Goal: Task Accomplishment & Management: Manage account settings

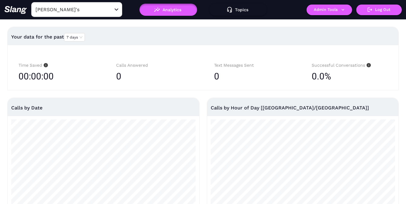
click at [72, 10] on input "[PERSON_NAME]'s" at bounding box center [67, 9] width 67 height 9
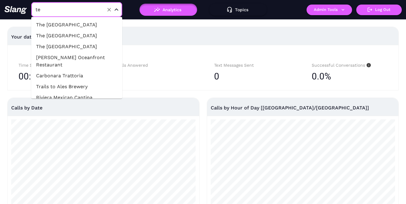
type input "tet"
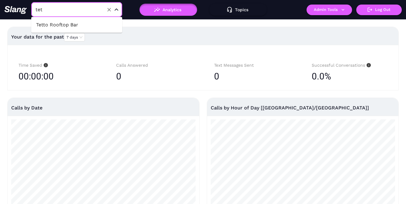
click at [70, 23] on li "Tetto Rooftop Bar" at bounding box center [76, 24] width 91 height 11
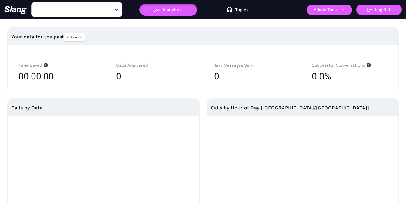
type input "Tetto Rooftop Bar"
click at [328, 11] on button "Admin Tools" at bounding box center [330, 10] width 46 height 11
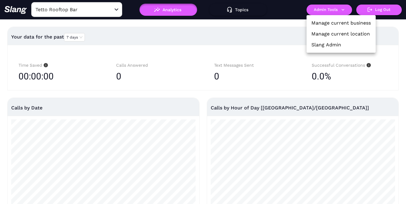
click at [329, 34] on link "Manage current location" at bounding box center [341, 33] width 59 height 7
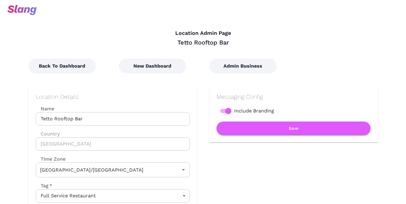
type input "Australian EST ([GEOGRAPHIC_DATA])"
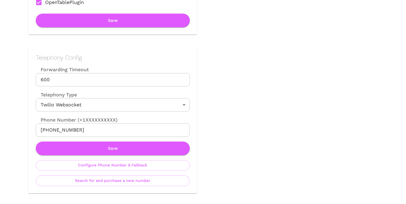
scroll to position [260, 0]
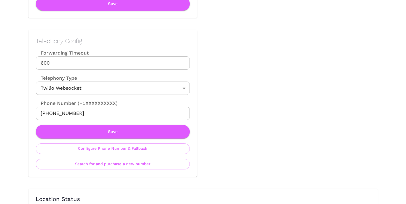
click at [86, 110] on input "[PHONE_NUMBER]" at bounding box center [113, 113] width 154 height 13
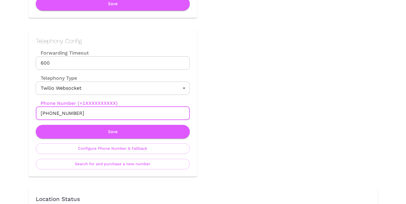
paste input "61745171336"
type input "[PHONE_NUMBER]"
click at [92, 131] on button "Save" at bounding box center [113, 132] width 154 height 14
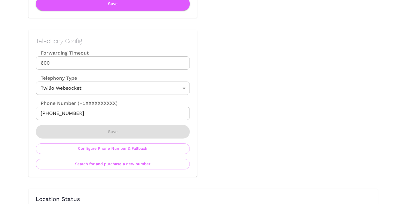
scroll to position [0, 0]
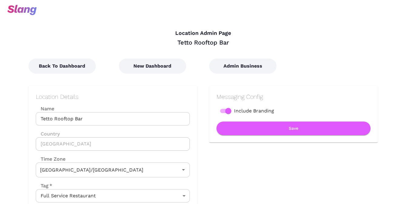
type input "Australian EST ([GEOGRAPHIC_DATA])"
